Goal: Task Accomplishment & Management: Manage account settings

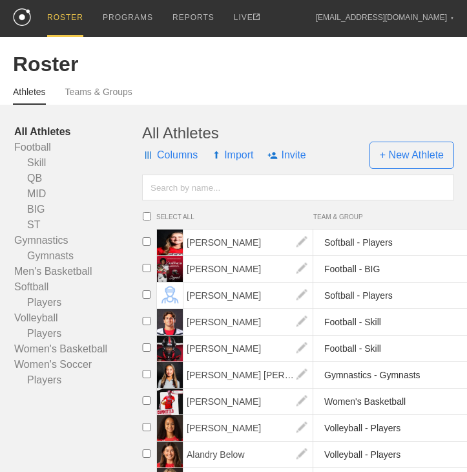
scroll to position [7, 0]
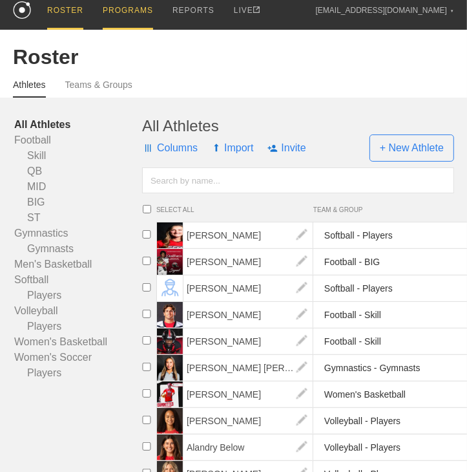
click at [124, 14] on div "PROGRAMS" at bounding box center [128, 11] width 50 height 37
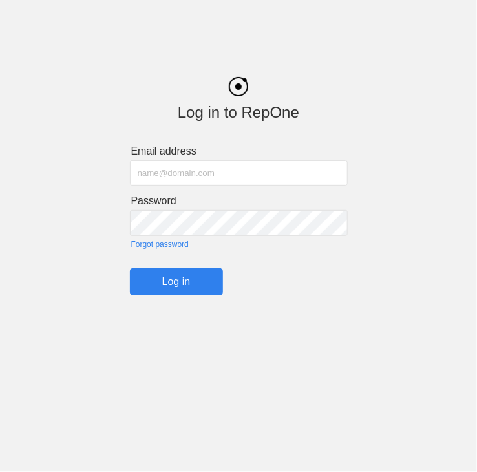
click at [197, 164] on input "text" at bounding box center [239, 172] width 218 height 25
type input "h"
type input "[EMAIL_ADDRESS][DOMAIN_NAME]"
click at [182, 277] on input "Log in" at bounding box center [176, 281] width 93 height 27
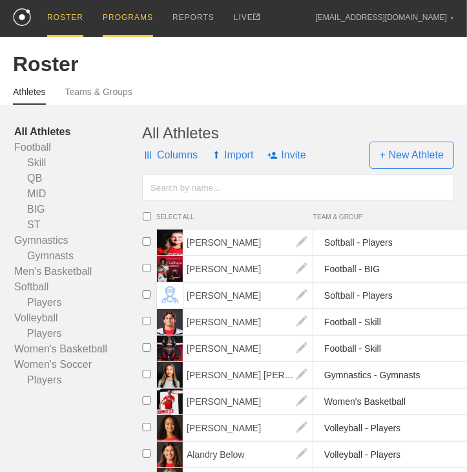
click at [135, 21] on div "PROGRAMS" at bounding box center [128, 18] width 50 height 37
